Goal: Task Accomplishment & Management: Complete application form

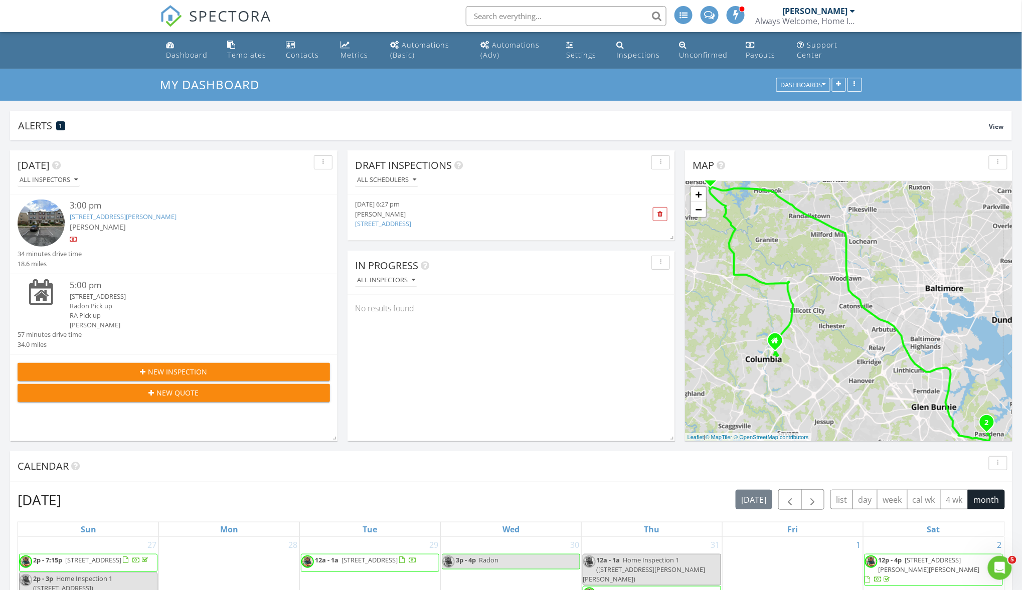
click at [391, 223] on link "6478 Cornwall Dr. 26, Eldersberg, MD" at bounding box center [383, 223] width 56 height 9
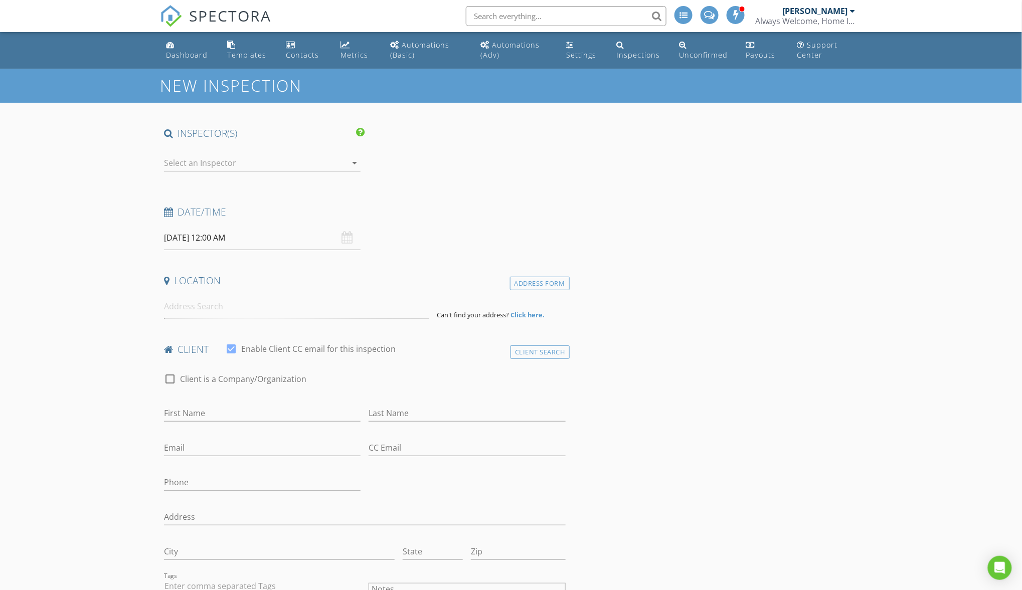
type input "[PERSON_NAME]"
type input "[EMAIL_ADDRESS][DOMAIN_NAME]"
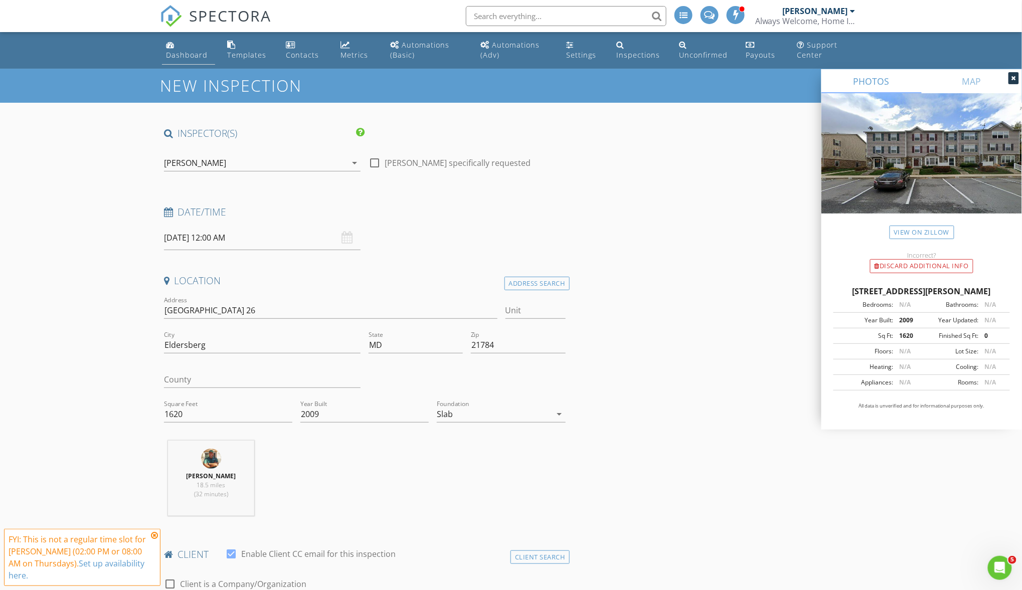
click at [177, 49] on link "Dashboard" at bounding box center [188, 50] width 53 height 29
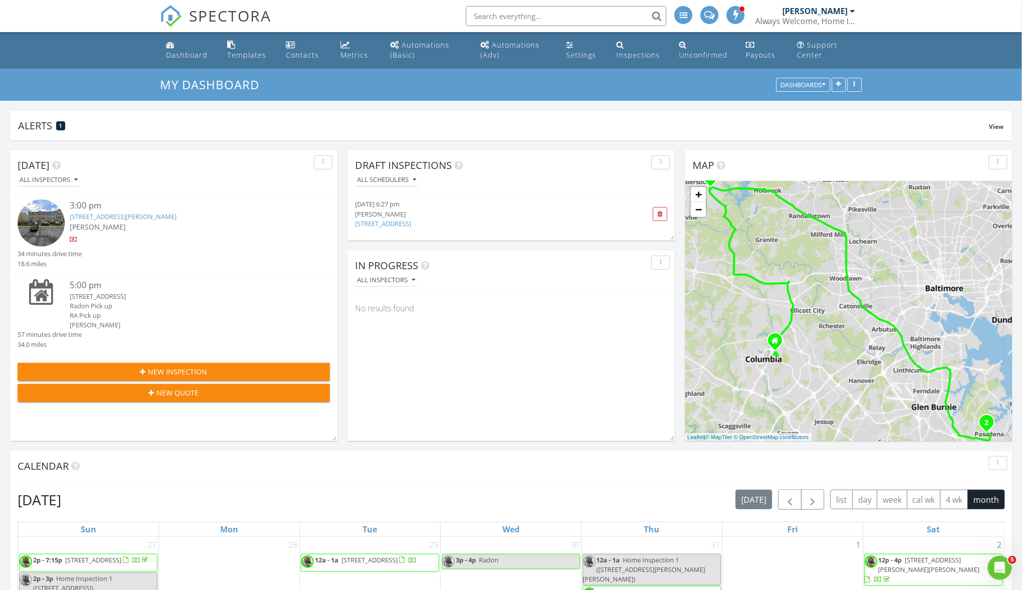
click at [411, 221] on link "[STREET_ADDRESS]" at bounding box center [383, 223] width 56 height 9
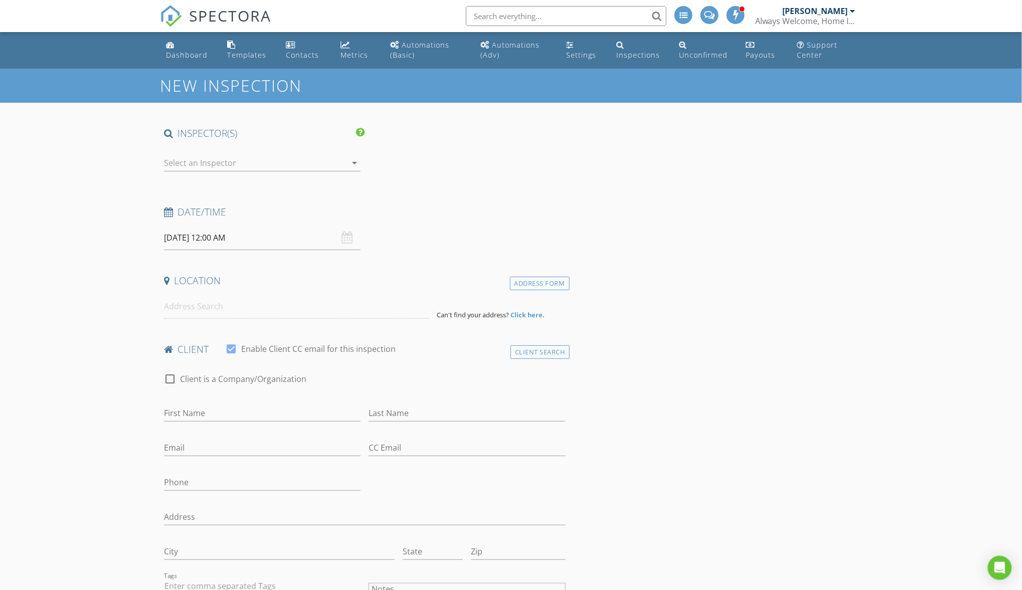
type input "[PERSON_NAME]"
type input "[EMAIL_ADDRESS][DOMAIN_NAME]"
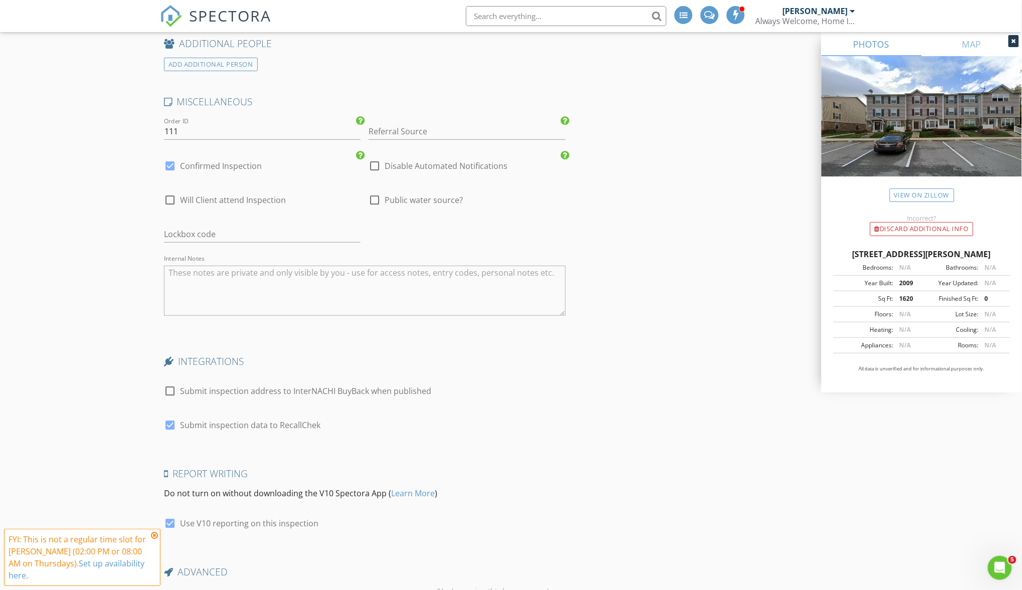
scroll to position [1779, 0]
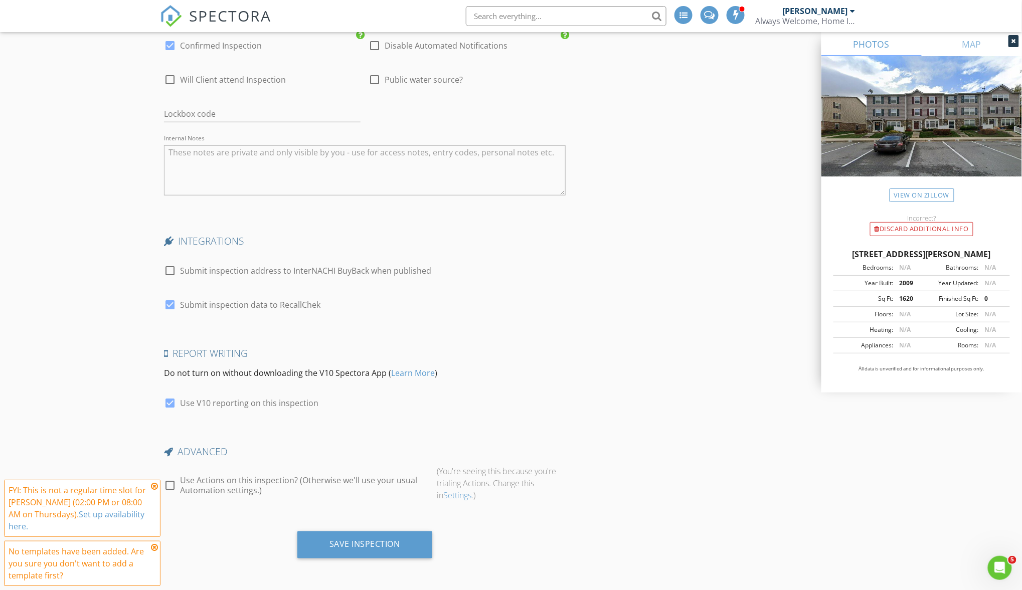
click at [153, 548] on icon at bounding box center [154, 548] width 7 height 8
click at [153, 534] on icon at bounding box center [154, 536] width 7 height 8
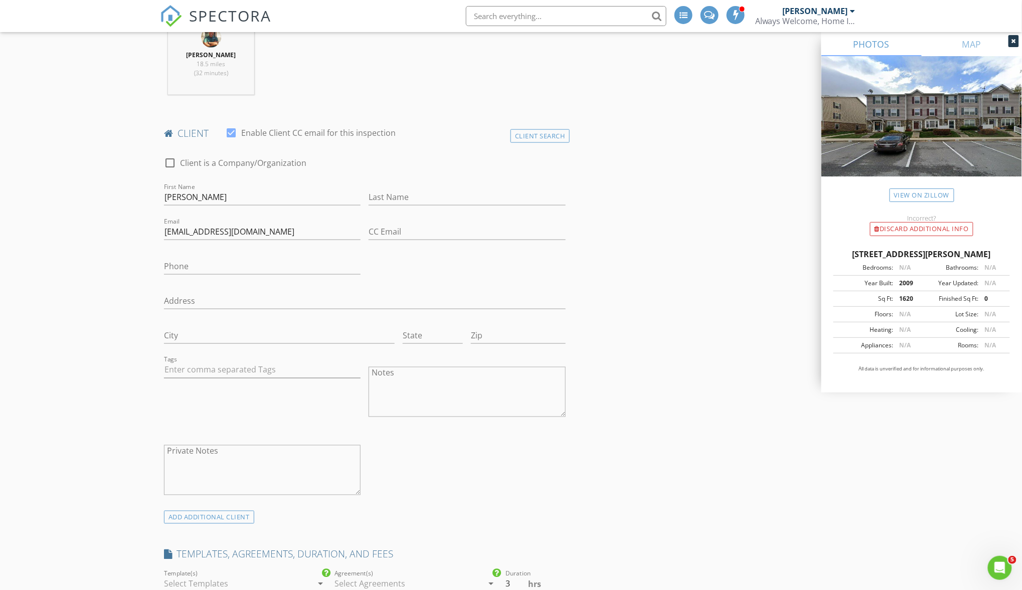
scroll to position [308, 0]
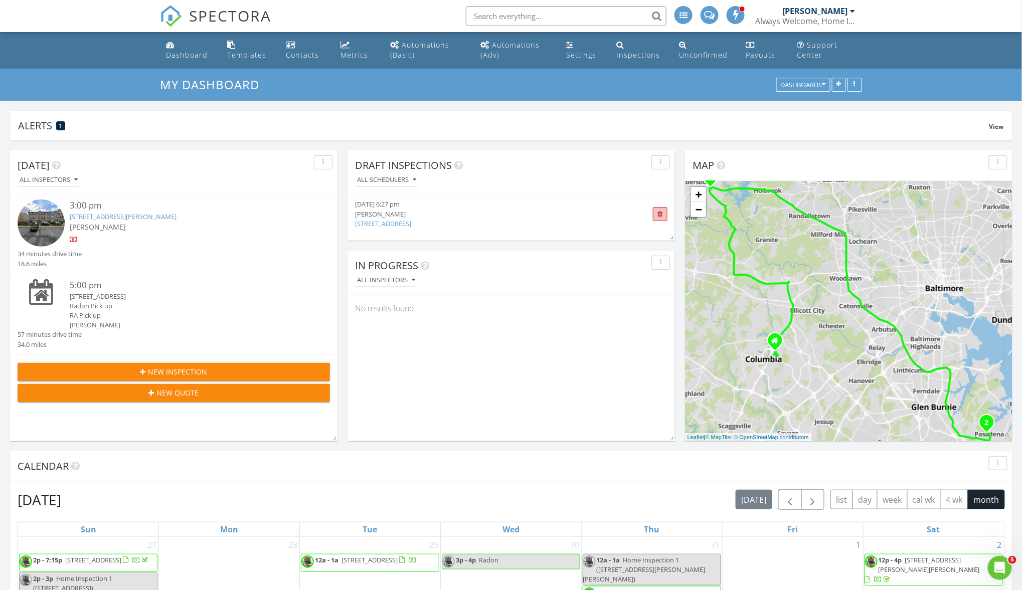
click at [661, 215] on span at bounding box center [661, 214] width 6 height 7
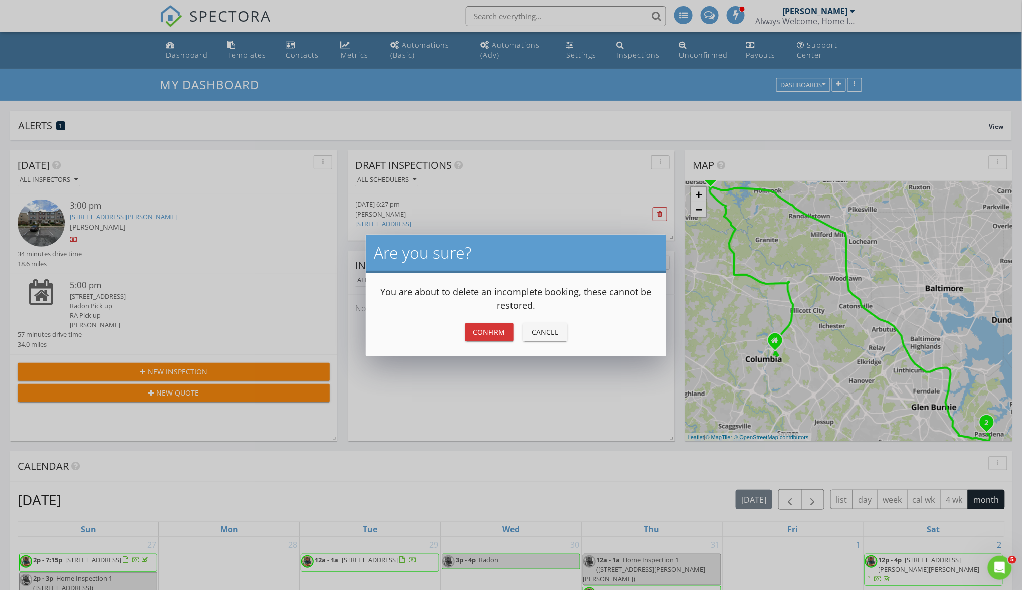
drag, startPoint x: 484, startPoint y: 329, endPoint x: 491, endPoint y: 324, distance: 8.5
click at [484, 328] on div "Confirm" at bounding box center [490, 332] width 32 height 11
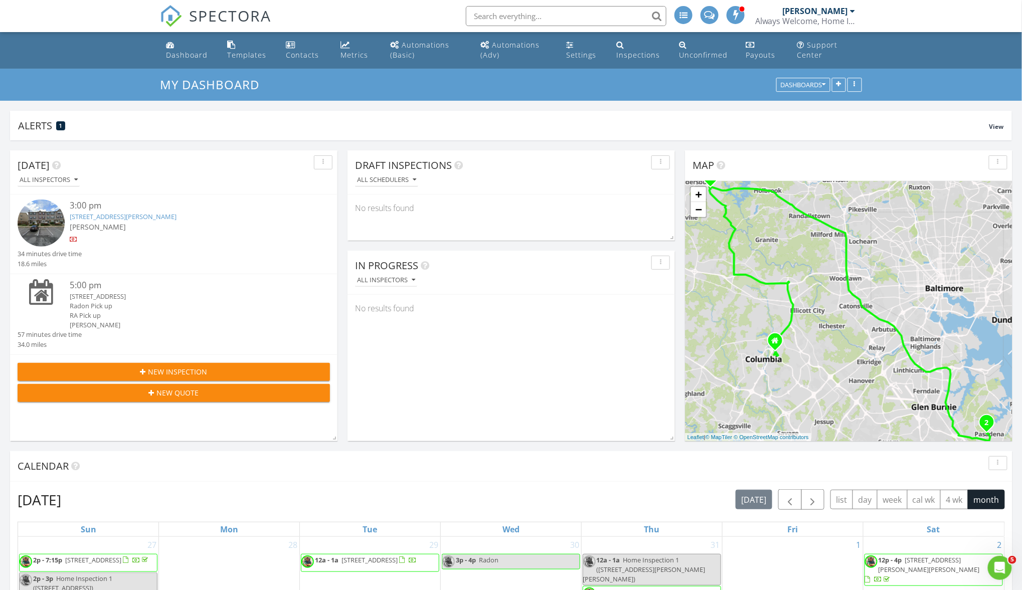
click at [86, 216] on link "6478 Cornwall Dr. 26, Eldersberg, MD 21784" at bounding box center [123, 216] width 107 height 9
